Goal: Task Accomplishment & Management: Complete application form

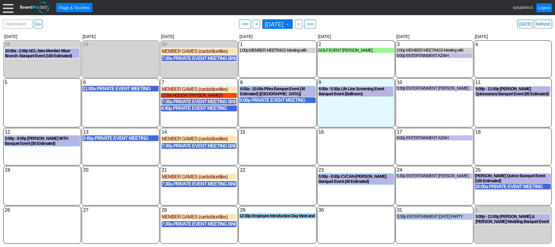
click at [8, 5] on div at bounding box center [8, 7] width 10 height 10
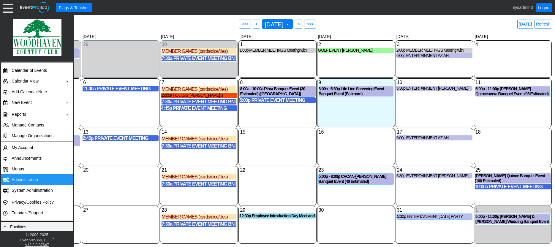
click at [26, 180] on td "Administration" at bounding box center [35, 179] width 53 height 11
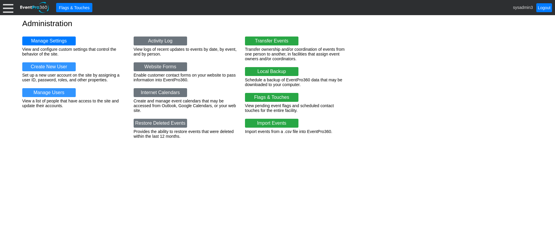
click at [8, 7] on div at bounding box center [8, 7] width 10 height 10
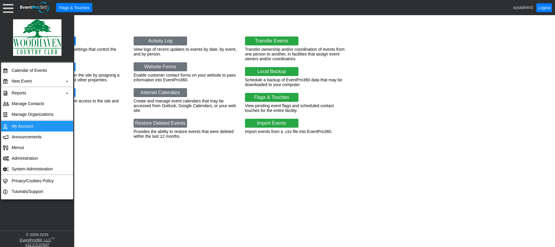
click at [29, 126] on td "My Account" at bounding box center [35, 126] width 53 height 11
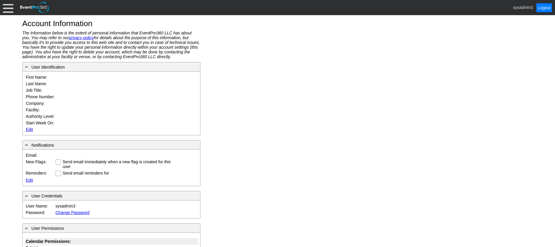
type input "System"
type input "Administrator"
type input "System Administrator"
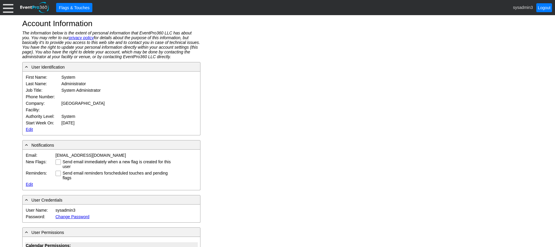
click at [28, 130] on link "Edit" at bounding box center [29, 129] width 7 height 5
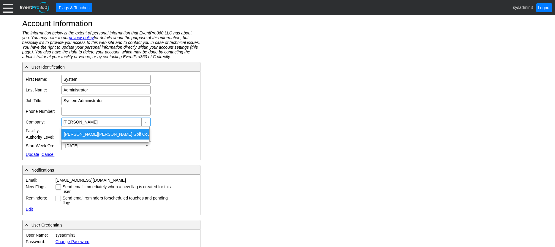
click at [86, 134] on div "Fred Arbanas Golf Course" at bounding box center [105, 134] width 88 height 11
type input "Fred Arbanas Golf Course"
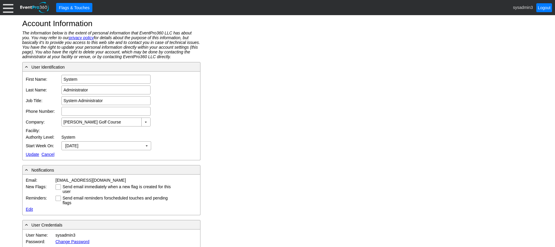
click at [32, 154] on link "Update" at bounding box center [32, 154] width 13 height 5
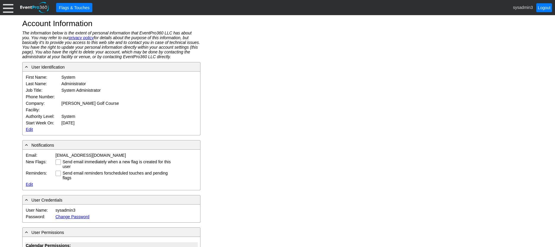
click at [7, 6] on div at bounding box center [8, 7] width 10 height 10
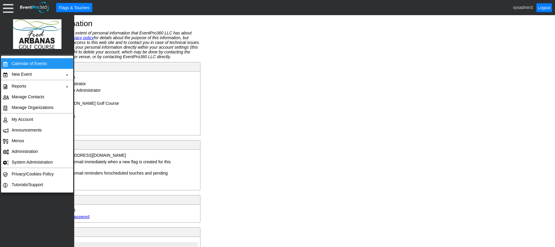
click at [18, 61] on td "Calendar of Events" at bounding box center [35, 63] width 53 height 11
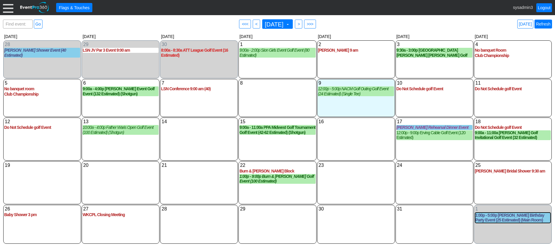
click at [544, 24] on link "Refresh" at bounding box center [543, 24] width 18 height 9
click at [9, 7] on div at bounding box center [8, 7] width 10 height 10
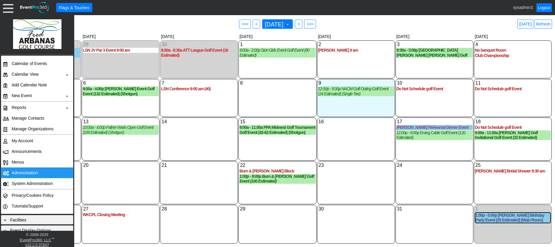
click at [28, 173] on td "Administration" at bounding box center [35, 172] width 53 height 11
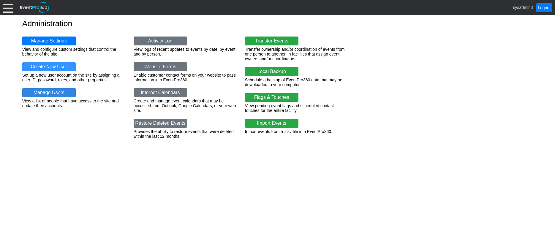
click at [52, 93] on link "Manage Users" at bounding box center [48, 92] width 53 height 9
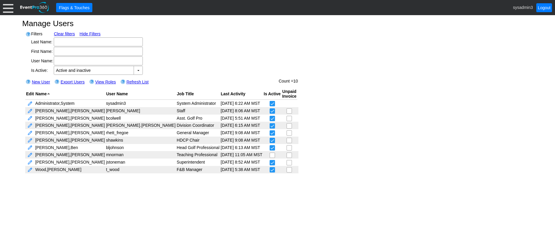
click at [9, 8] on div at bounding box center [8, 7] width 10 height 10
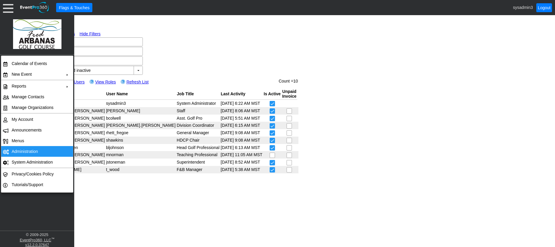
click at [19, 151] on td "Administration" at bounding box center [35, 151] width 53 height 11
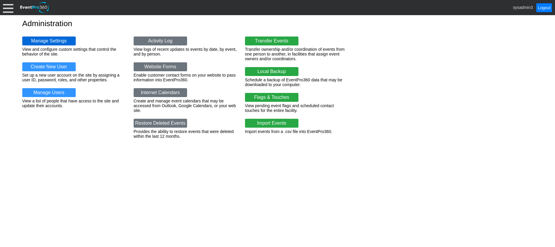
click at [55, 42] on link "Manage Settings" at bounding box center [48, 40] width 53 height 9
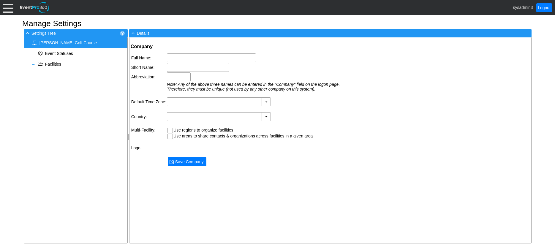
type input "Fred Arbanas Golf Course"
type input "Fred Arbanas GC"
type input "FAGC"
type input "(GMT-06:00) Central Time (US & Canada)"
type input "United States (English)"
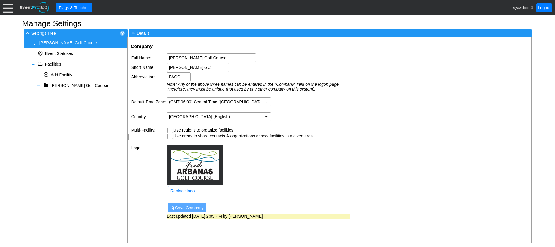
click at [5, 7] on div at bounding box center [8, 7] width 10 height 10
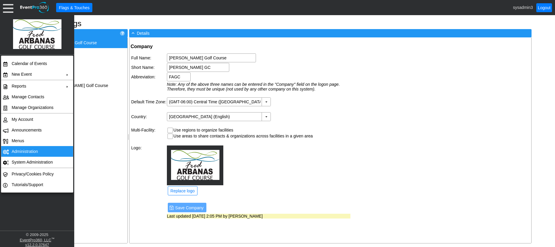
click at [23, 150] on td "Administration" at bounding box center [35, 151] width 53 height 11
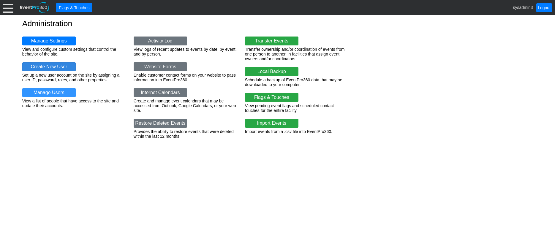
click at [47, 67] on link "Create New User" at bounding box center [48, 66] width 53 height 9
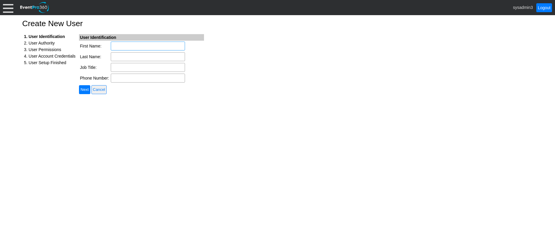
click at [137, 44] on input "First Name:" at bounding box center [148, 46] width 74 height 9
type input "[PERSON_NAME]"
click at [126, 66] on input "Job Title:" at bounding box center [148, 67] width 74 height 9
type input "F&B Director"
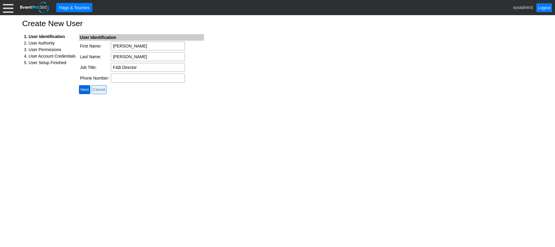
click at [87, 89] on input "Next" at bounding box center [84, 89] width 11 height 9
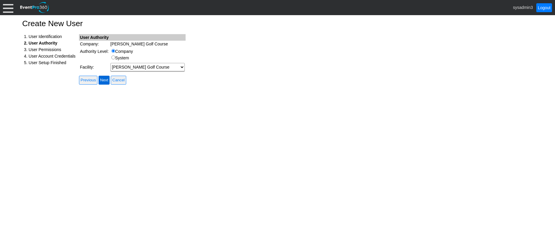
click at [104, 80] on input "Next" at bounding box center [104, 80] width 11 height 9
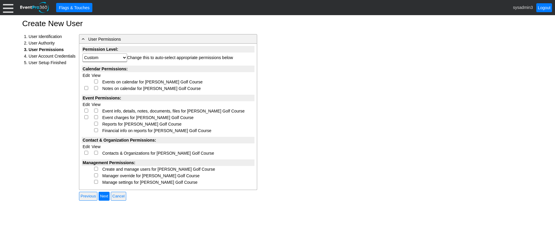
click at [95, 81] on input "checkbox" at bounding box center [96, 82] width 4 height 4
checkbox input "true"
select select "Custom"
click at [85, 88] on input "checkbox" at bounding box center [86, 88] width 4 height 4
checkbox input "true"
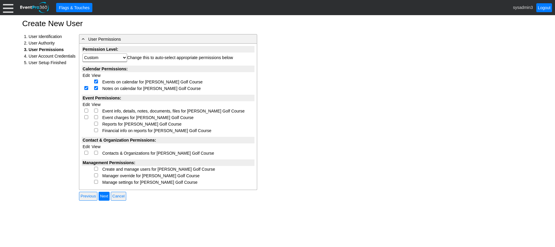
select select "Custom"
checkbox input "true"
click at [86, 111] on input "checkbox" at bounding box center [86, 111] width 4 height 4
checkbox input "true"
select select "Custom"
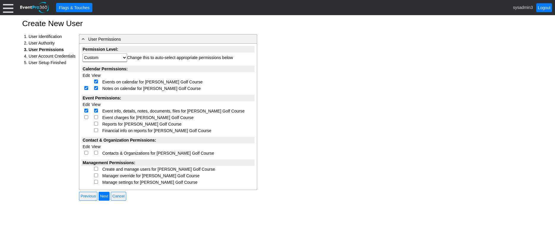
checkbox input "true"
click at [85, 119] on input "checkbox" at bounding box center [86, 117] width 4 height 4
checkbox input "true"
select select "Custom"
checkbox input "true"
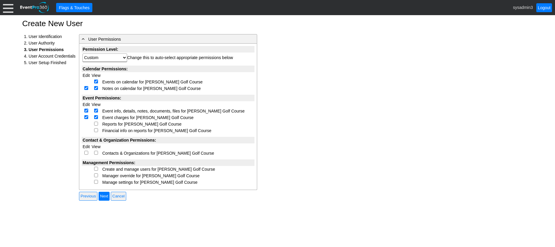
drag, startPoint x: 96, startPoint y: 123, endPoint x: 97, endPoint y: 129, distance: 6.1
click at [96, 123] on input "checkbox" at bounding box center [96, 124] width 4 height 4
checkbox input "true"
select select "Custom"
click at [97, 131] on input "checkbox" at bounding box center [96, 130] width 4 height 4
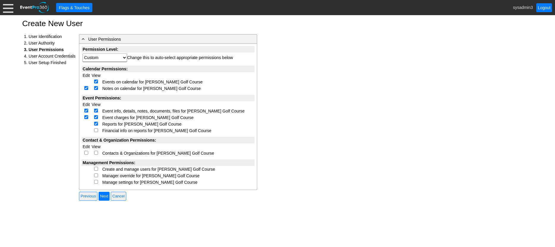
checkbox input "true"
select select "Custom"
click at [87, 153] on input "checkbox" at bounding box center [86, 153] width 4 height 4
checkbox input "true"
select select "Custom"
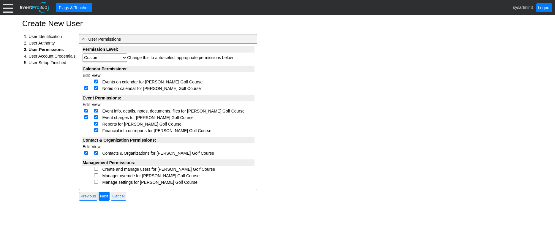
checkbox input "true"
click at [96, 170] on input "checkbox" at bounding box center [96, 169] width 4 height 4
checkbox input "true"
select select "Custom"
click at [96, 175] on input "checkbox" at bounding box center [96, 175] width 4 height 4
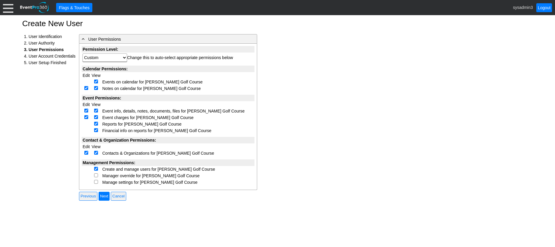
checkbox input "true"
select select "Custom"
click at [96, 182] on input "checkbox" at bounding box center [96, 182] width 4 height 4
checkbox input "true"
select select "Custom"
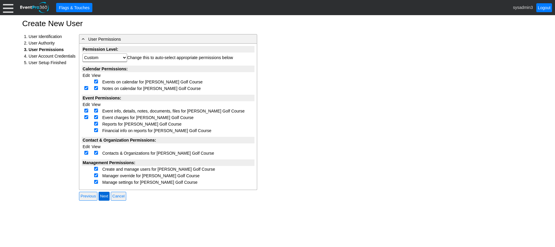
click at [104, 194] on input "Next" at bounding box center [104, 196] width 11 height 9
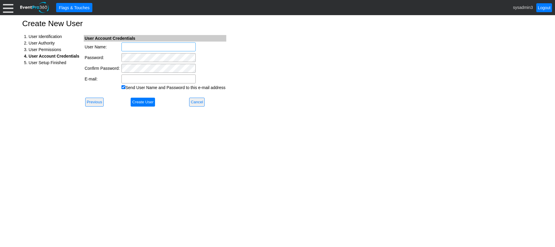
click at [140, 46] on input "User Name:" at bounding box center [158, 46] width 74 height 9
type input "[PERSON_NAME]"
paste input "[PERSON_NAME] <[PERSON_NAME][EMAIL_ADDRESS][PERSON_NAME][DOMAIN_NAME]>"
click at [132, 77] on input "[PERSON_NAME] <[PERSON_NAME][EMAIL_ADDRESS][PERSON_NAME][DOMAIN_NAME]>" at bounding box center [158, 78] width 74 height 9
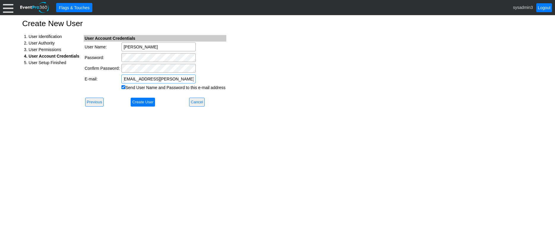
scroll to position [0, 0]
click at [188, 78] on input "[PERSON_NAME][EMAIL_ADDRESS][PERSON_NAME][DOMAIN_NAME]>" at bounding box center [158, 78] width 74 height 9
type input "[PERSON_NAME][EMAIL_ADDRESS][PERSON_NAME][DOMAIN_NAME]"
click at [122, 87] on input "Send User Name and Password to this e-mail address" at bounding box center [123, 87] width 4 height 4
checkbox input "false"
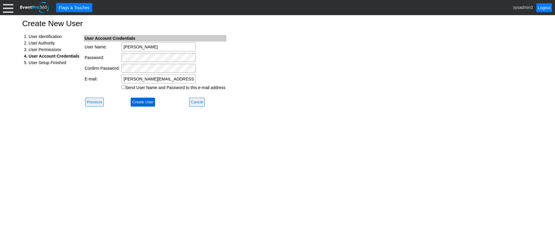
click at [142, 100] on input "Create User" at bounding box center [143, 102] width 24 height 9
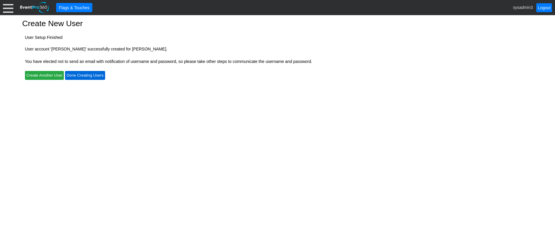
click at [93, 74] on input "Done Creating Users" at bounding box center [85, 75] width 40 height 9
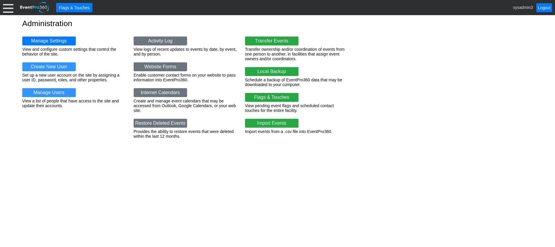
click at [12, 8] on div at bounding box center [8, 7] width 10 height 10
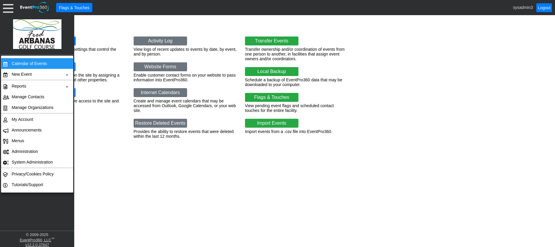
click at [25, 64] on td "Calendar of Events" at bounding box center [35, 63] width 53 height 11
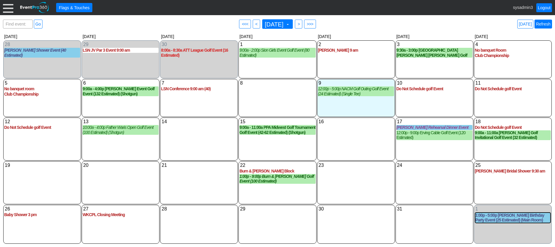
click at [547, 23] on link "Refresh" at bounding box center [543, 24] width 18 height 9
click at [542, 9] on link "Logout" at bounding box center [544, 7] width 16 height 9
